Goal: Find specific page/section: Find specific page/section

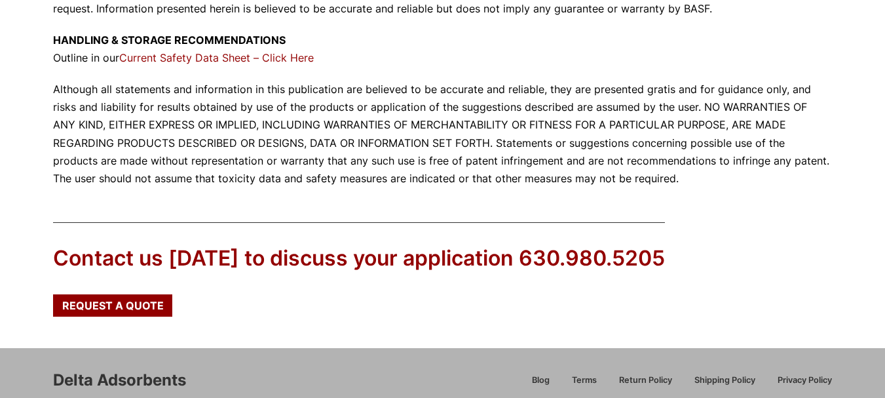
scroll to position [1639, 0]
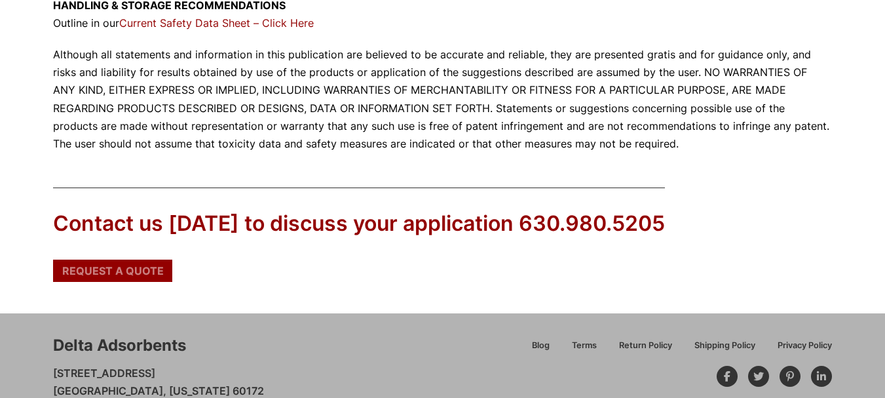
click at [104, 265] on span "Request a Quote" at bounding box center [113, 270] width 102 height 10
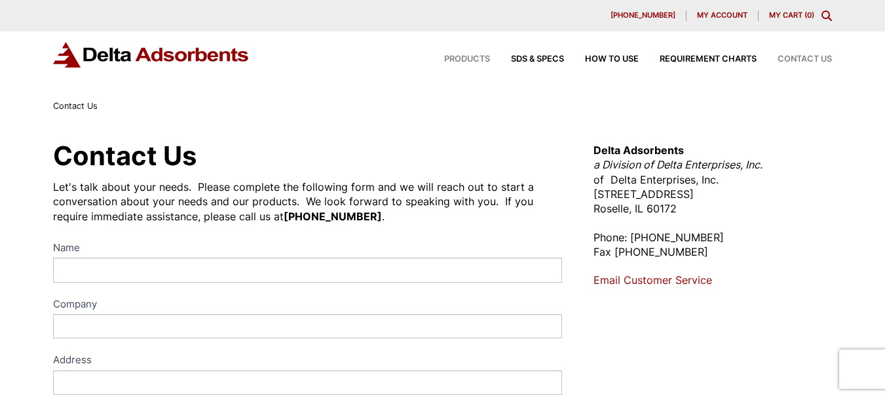
click at [478, 60] on span "Products" at bounding box center [467, 59] width 46 height 9
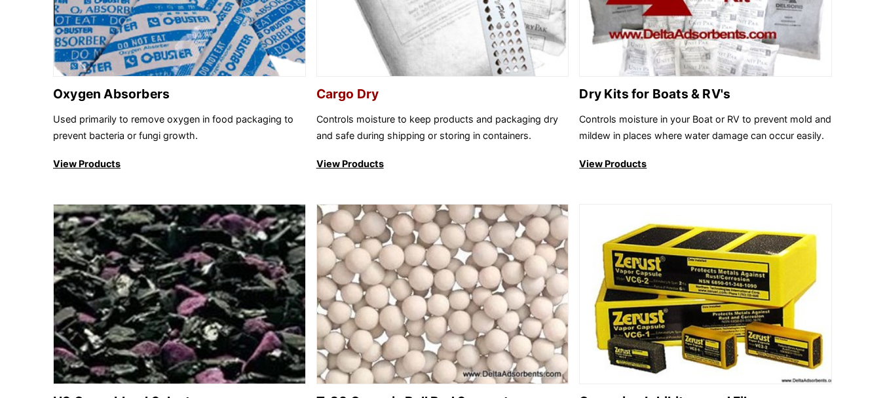
scroll to position [983, 0]
